Goal: Task Accomplishment & Management: Use online tool/utility

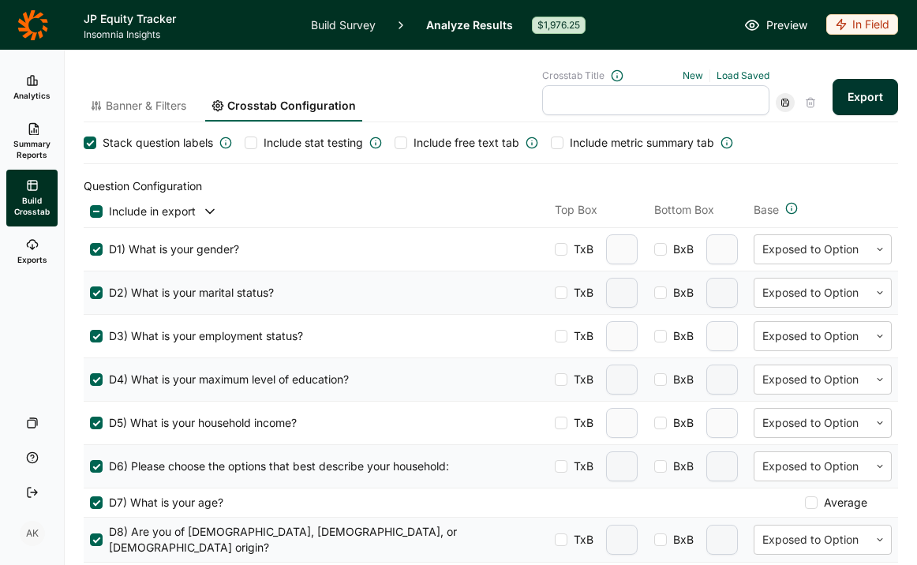
click at [21, 32] on icon at bounding box center [32, 25] width 31 height 32
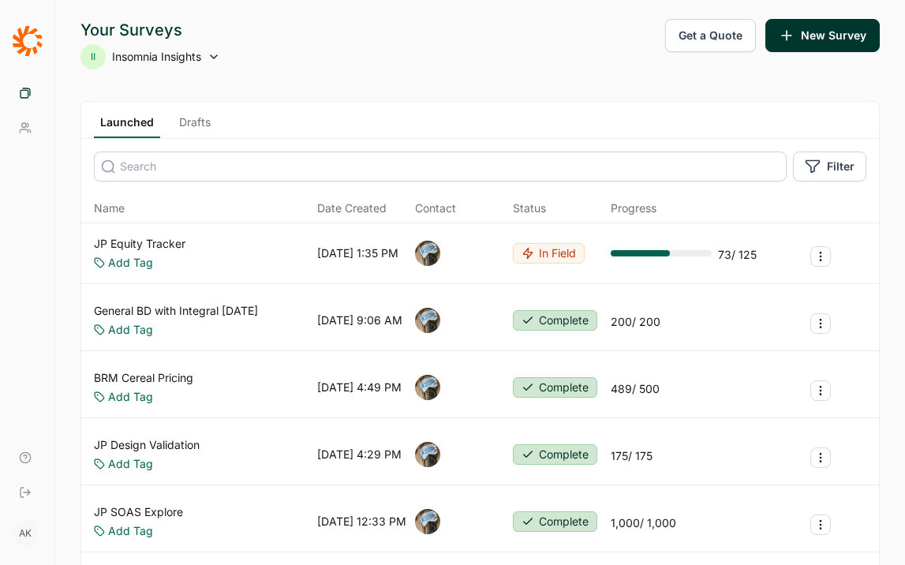
click at [133, 243] on link "JP Equity Tracker" at bounding box center [140, 244] width 92 height 16
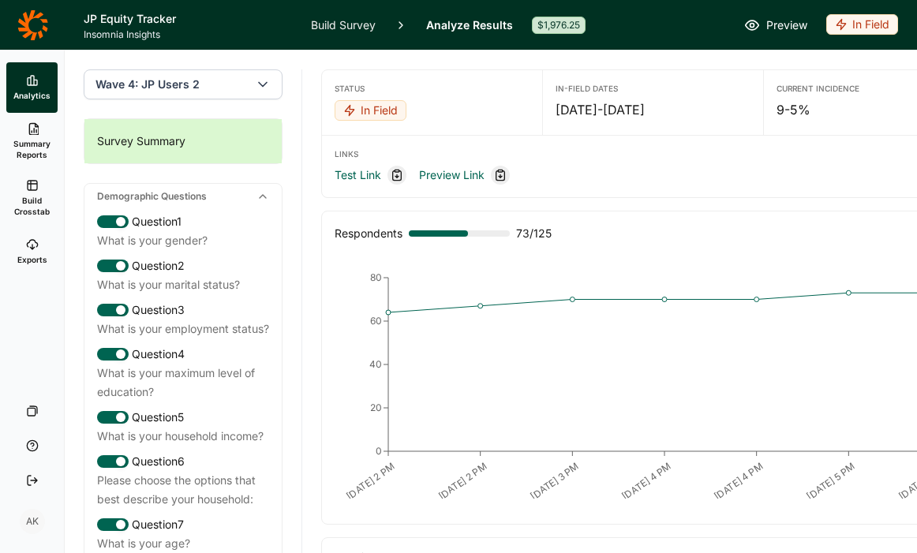
click at [335, 27] on link "Build Survey" at bounding box center [343, 25] width 65 height 50
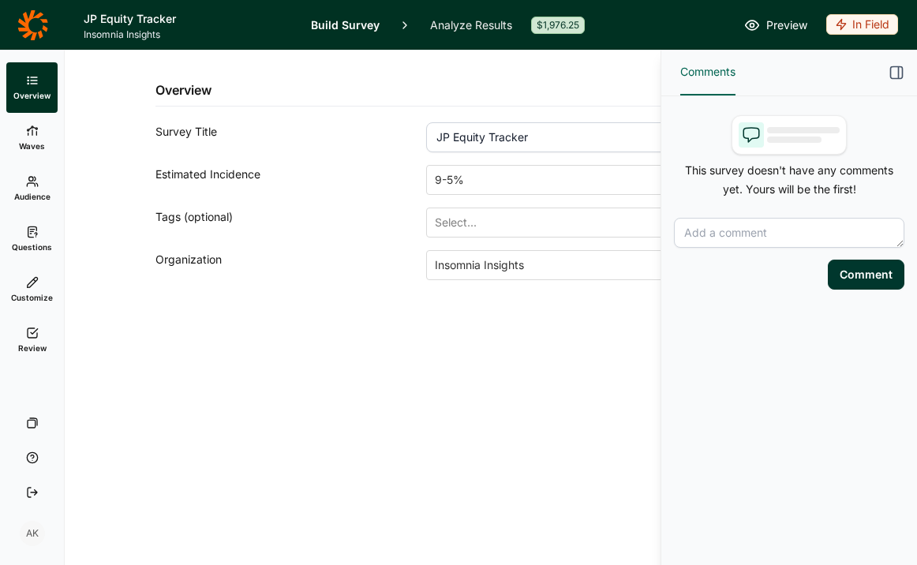
click at [37, 84] on icon at bounding box center [32, 80] width 13 height 13
click at [320, 24] on link "Build Survey" at bounding box center [345, 25] width 69 height 50
click at [32, 136] on icon at bounding box center [32, 131] width 13 height 13
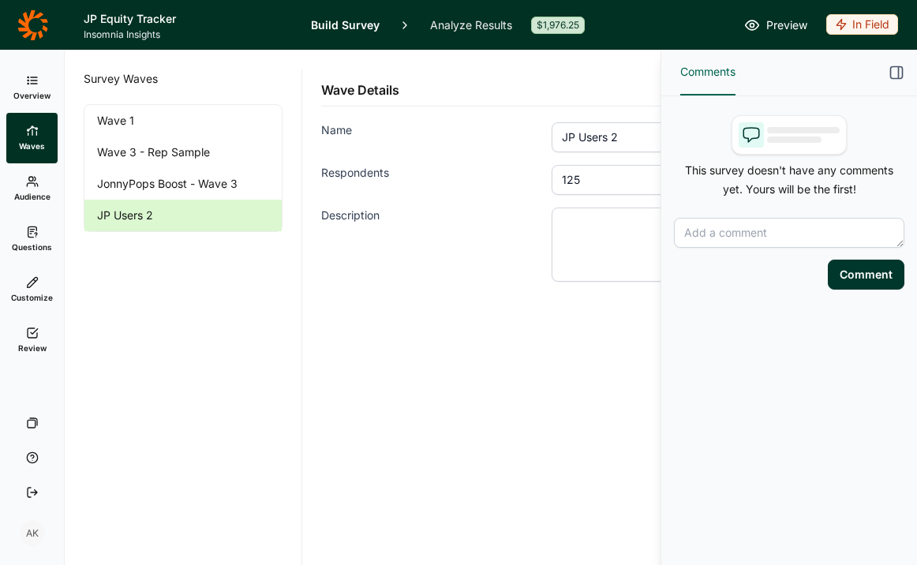
click at [23, 82] on link "Overview" at bounding box center [31, 87] width 51 height 51
